Goal: Task Accomplishment & Management: Use online tool/utility

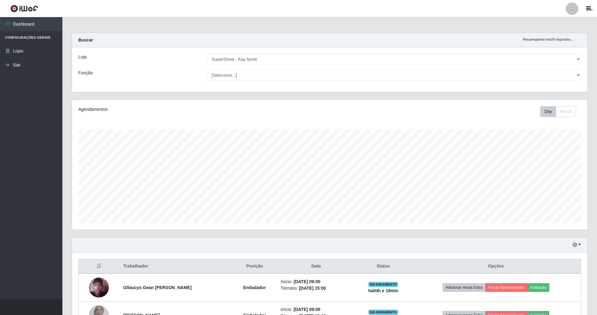
select select "71"
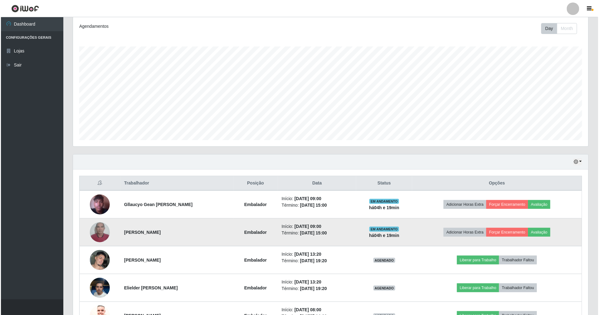
scroll to position [125, 0]
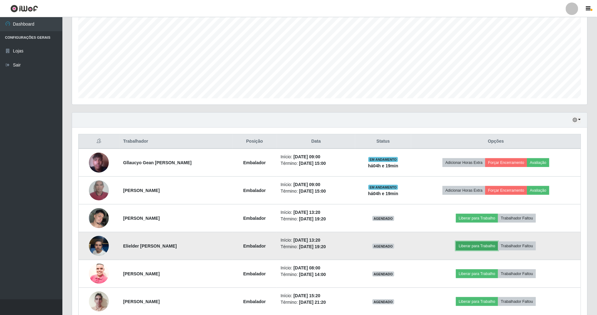
click at [471, 246] on button "Liberar para Trabalho" at bounding box center [477, 245] width 42 height 9
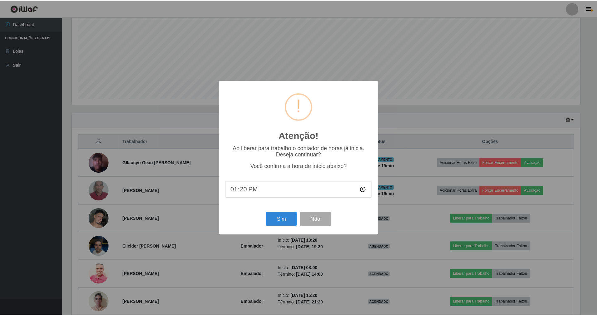
scroll to position [130, 510]
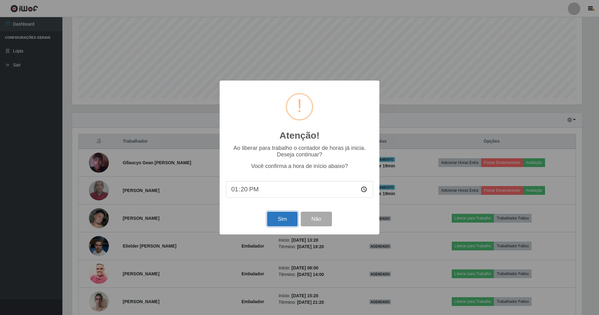
click at [281, 226] on button "Sim" at bounding box center [282, 218] width 30 height 15
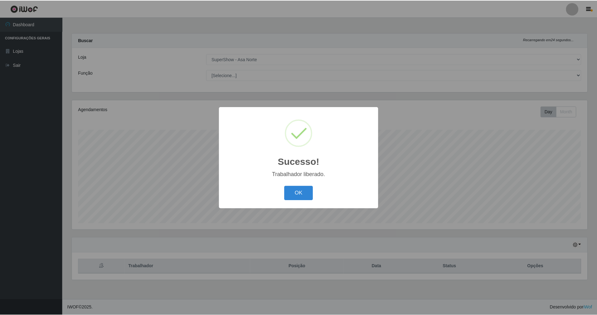
scroll to position [130, 517]
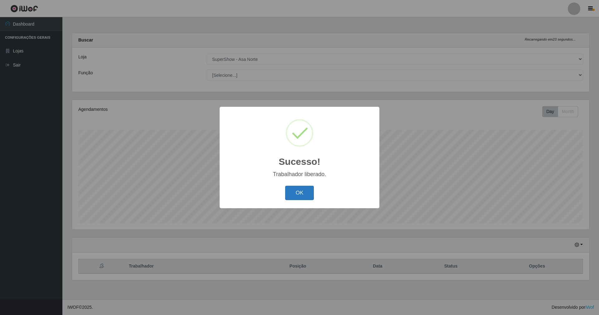
click at [297, 196] on button "OK" at bounding box center [299, 193] width 29 height 15
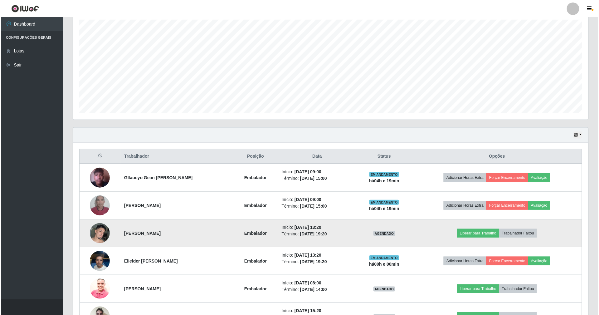
scroll to position [125, 0]
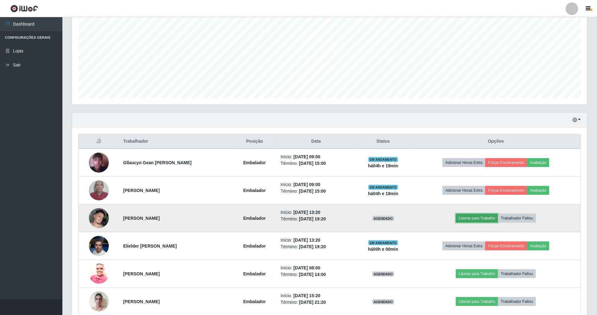
click at [479, 220] on button "Liberar para Trabalho" at bounding box center [477, 218] width 42 height 9
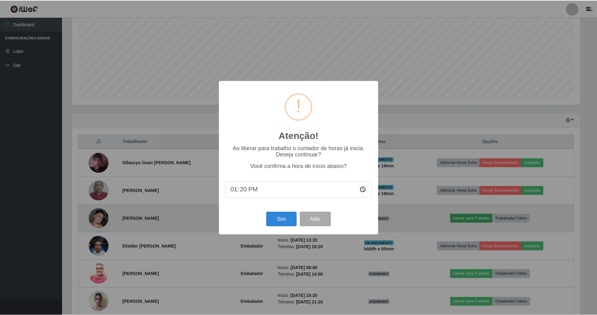
scroll to position [130, 510]
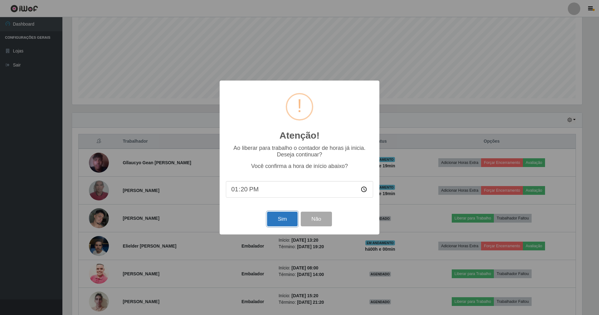
click at [268, 220] on button "Sim" at bounding box center [282, 218] width 30 height 15
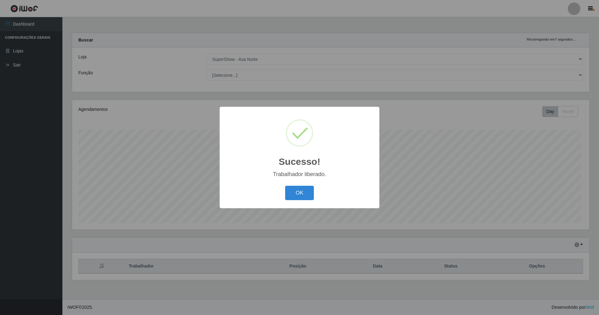
scroll to position [130, 517]
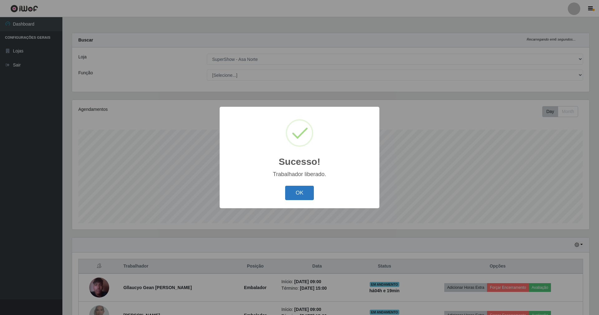
click at [306, 188] on button "OK" at bounding box center [299, 193] width 29 height 15
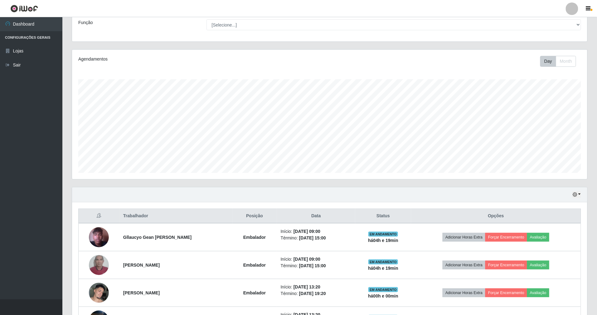
scroll to position [41, 0]
